Goal: Find specific page/section: Find specific page/section

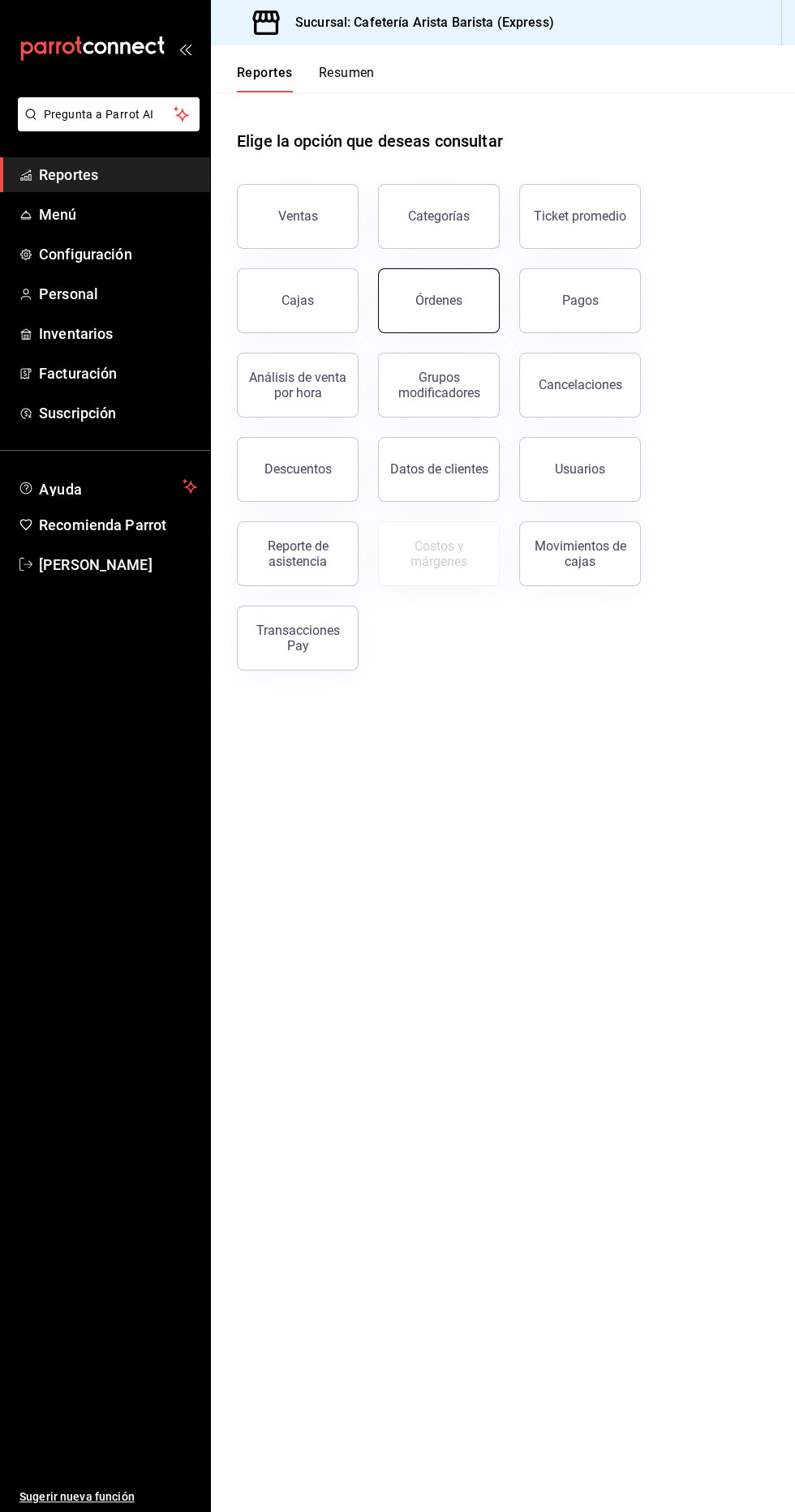
click at [446, 307] on button "Órdenes" at bounding box center [439, 300] width 121 height 65
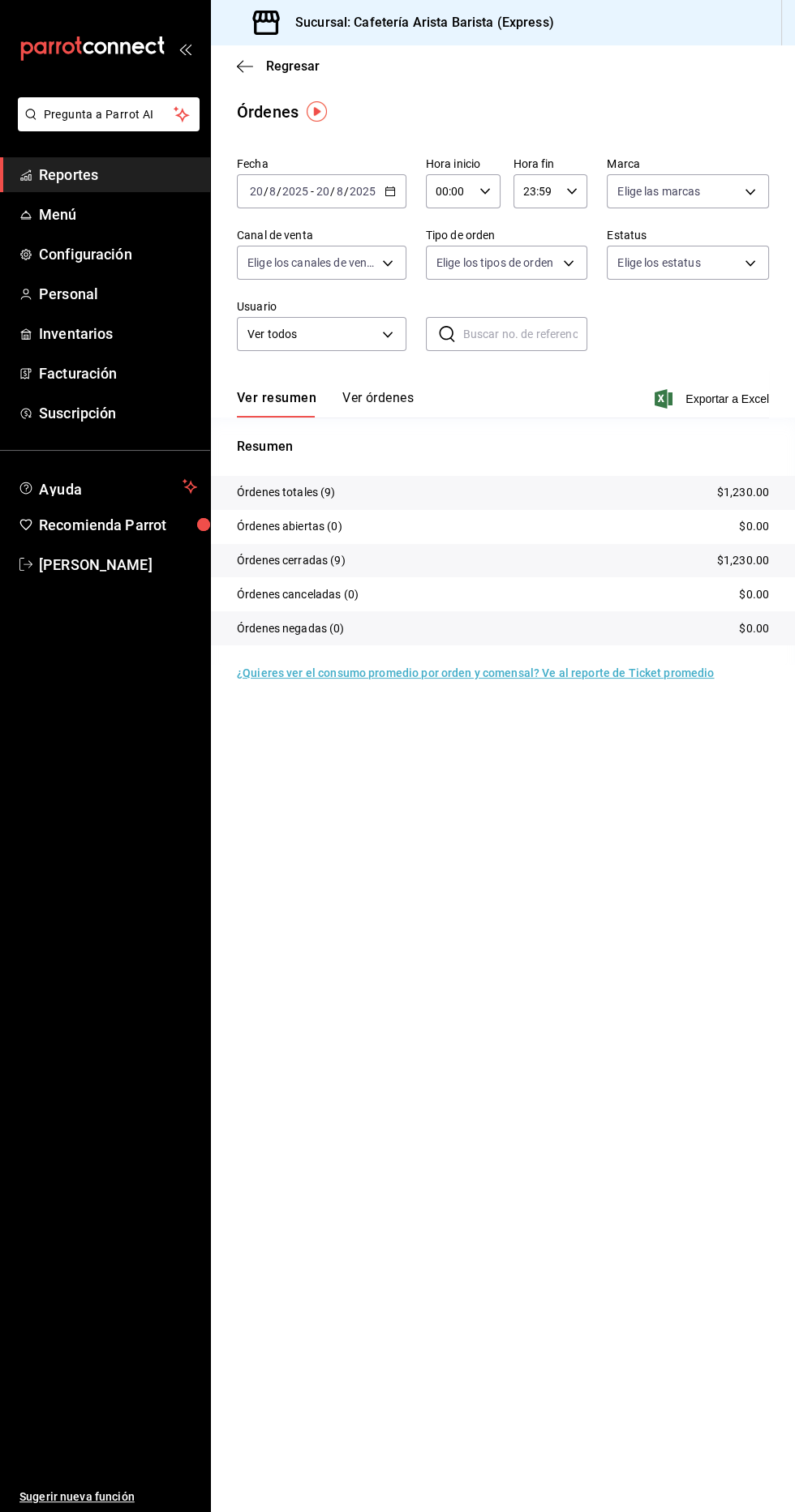
click at [394, 400] on button "Ver órdenes" at bounding box center [377, 403] width 71 height 27
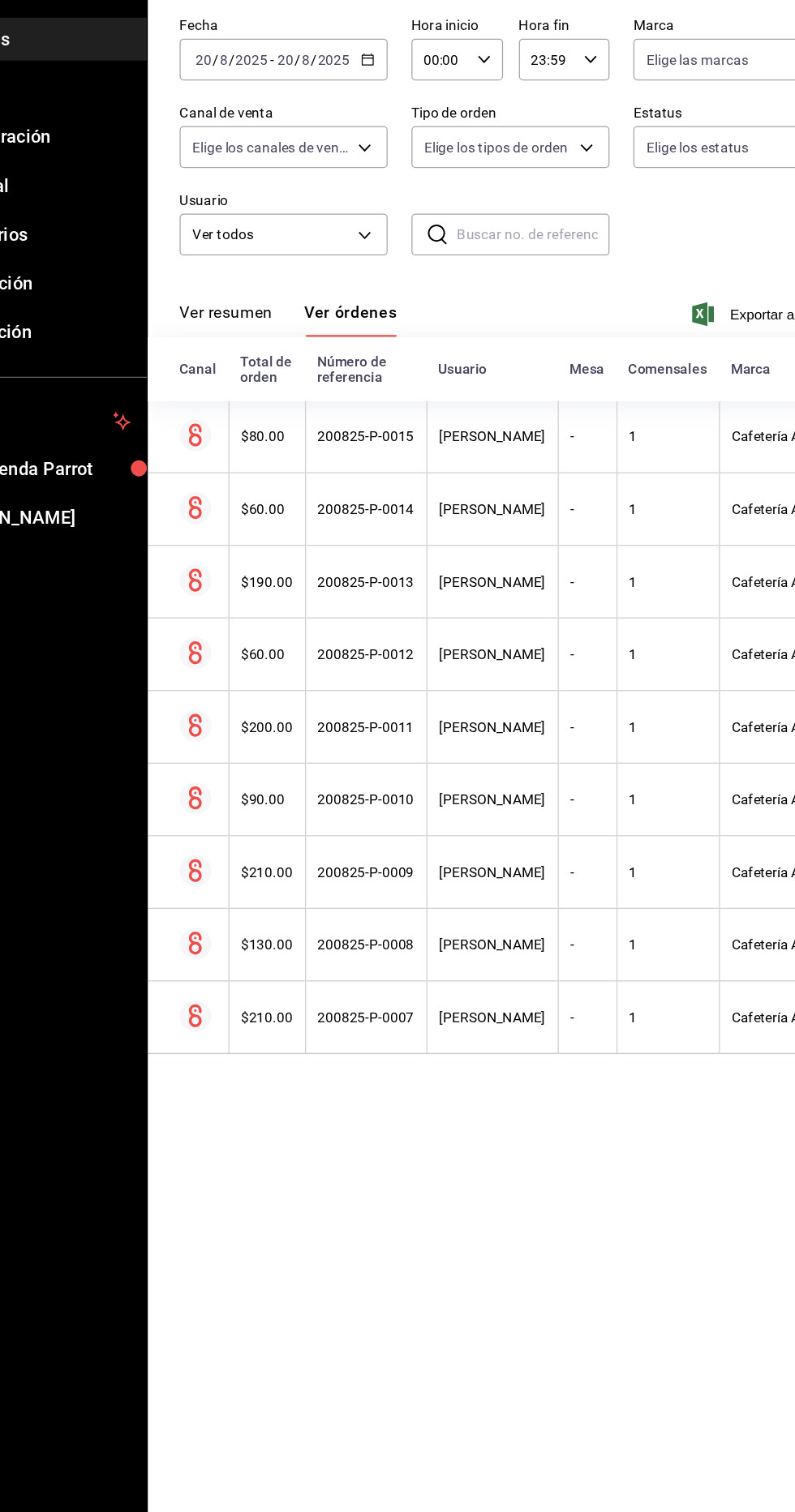
scroll to position [0, 3]
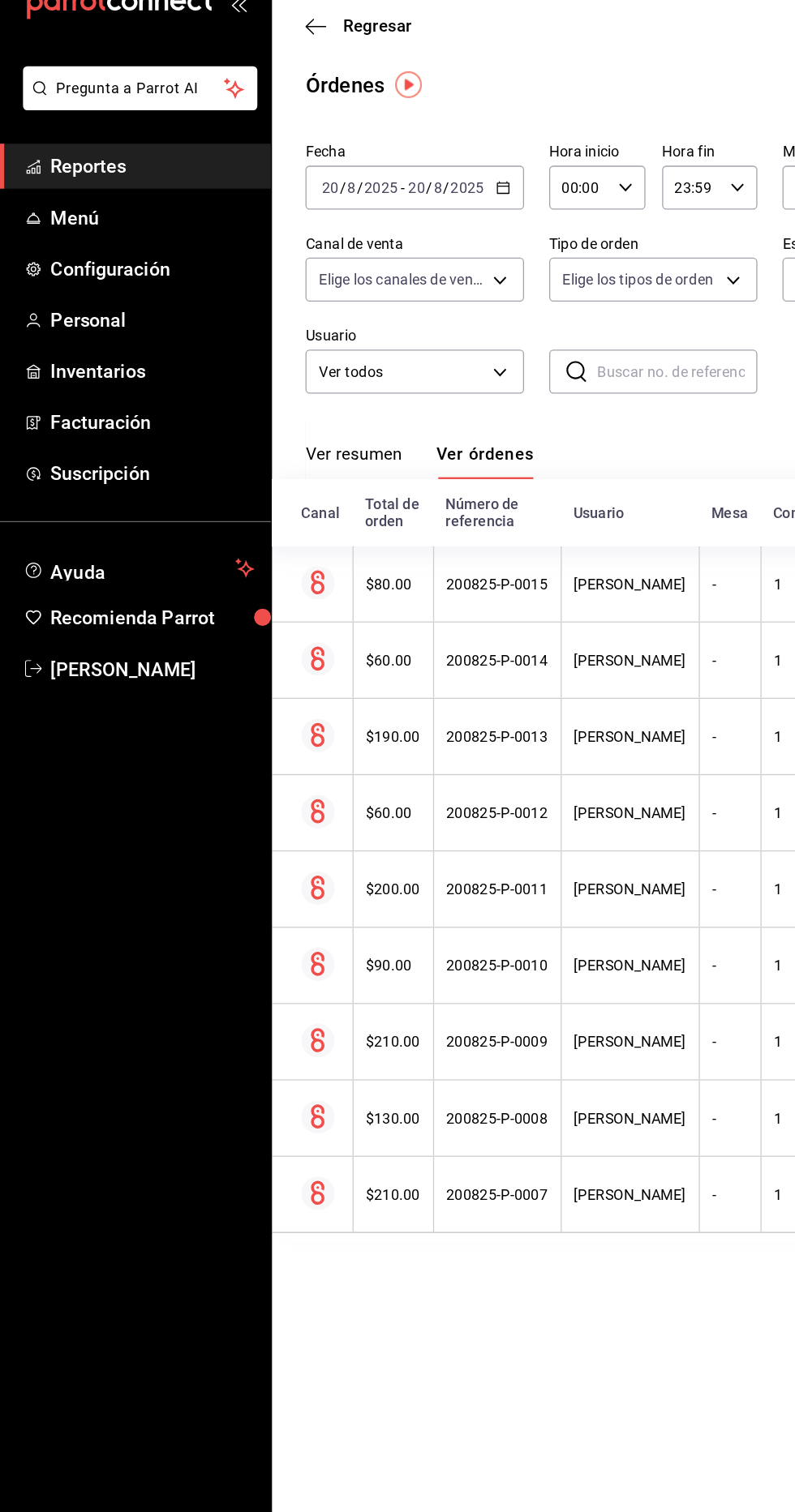
click at [158, 184] on span "Reportes" at bounding box center [117, 174] width 158 height 22
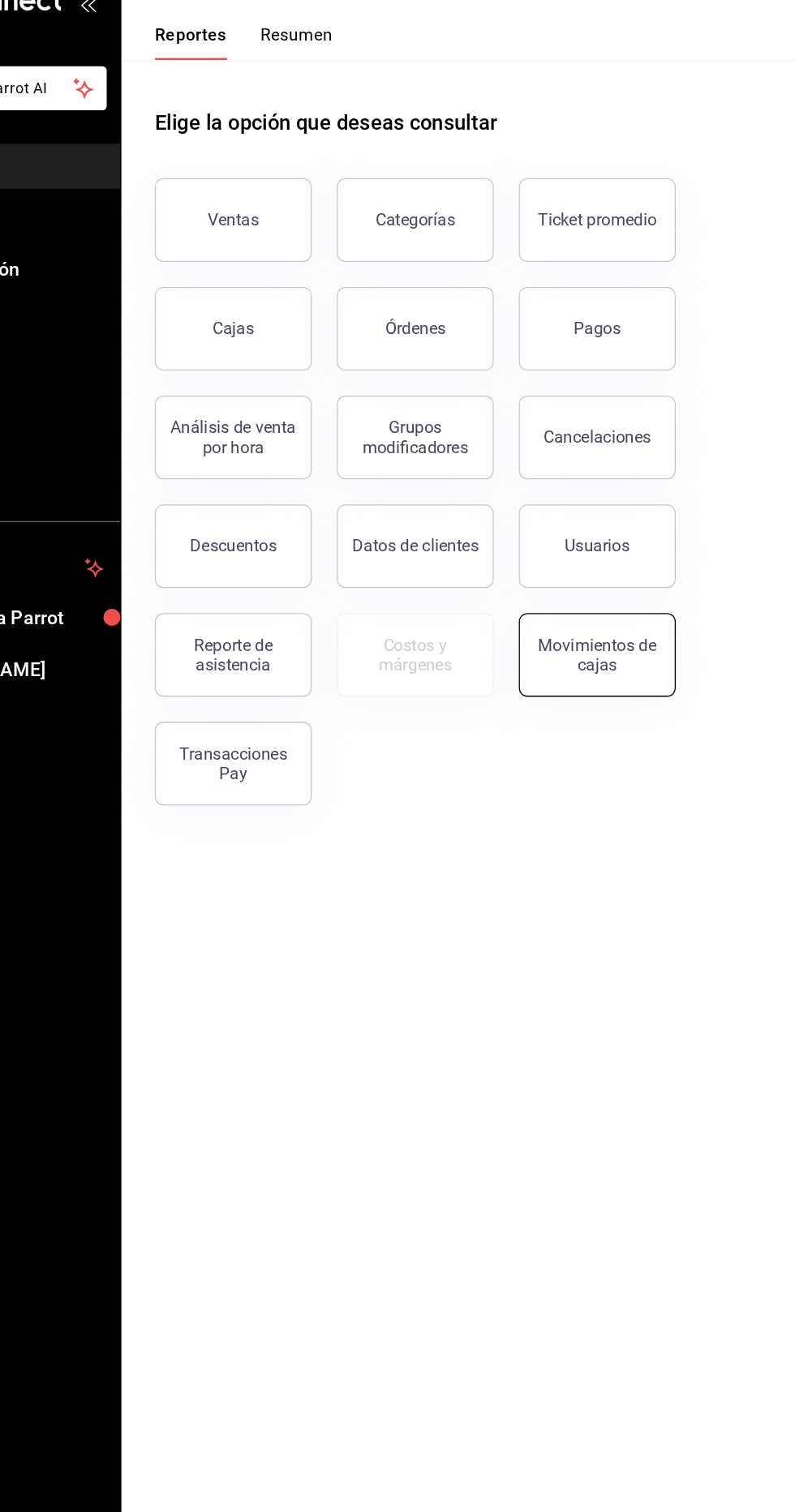
click at [607, 554] on div "Movimientos de cajas" at bounding box center [580, 553] width 101 height 30
